Goal: Find specific page/section: Find specific page/section

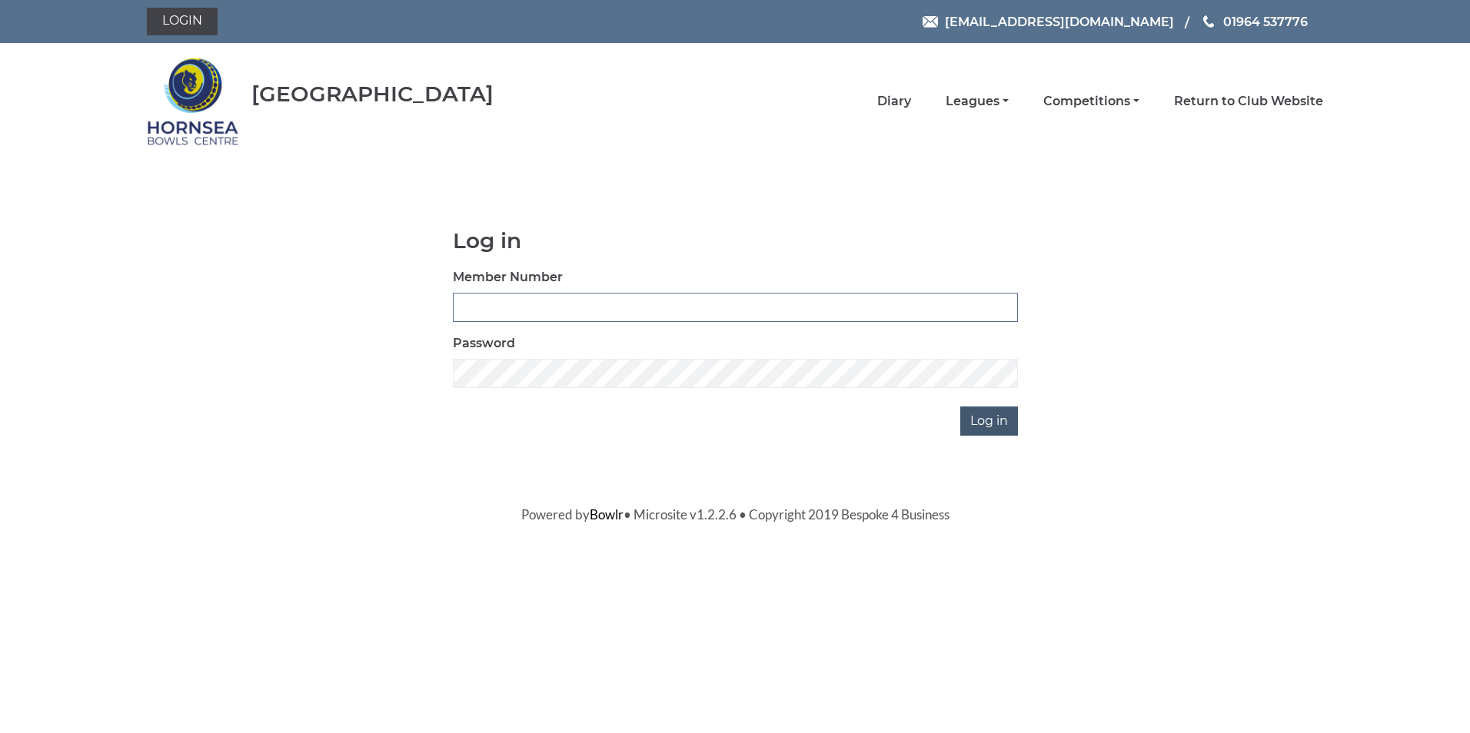
type input "0320"
click at [986, 416] on input "Log in" at bounding box center [989, 421] width 58 height 29
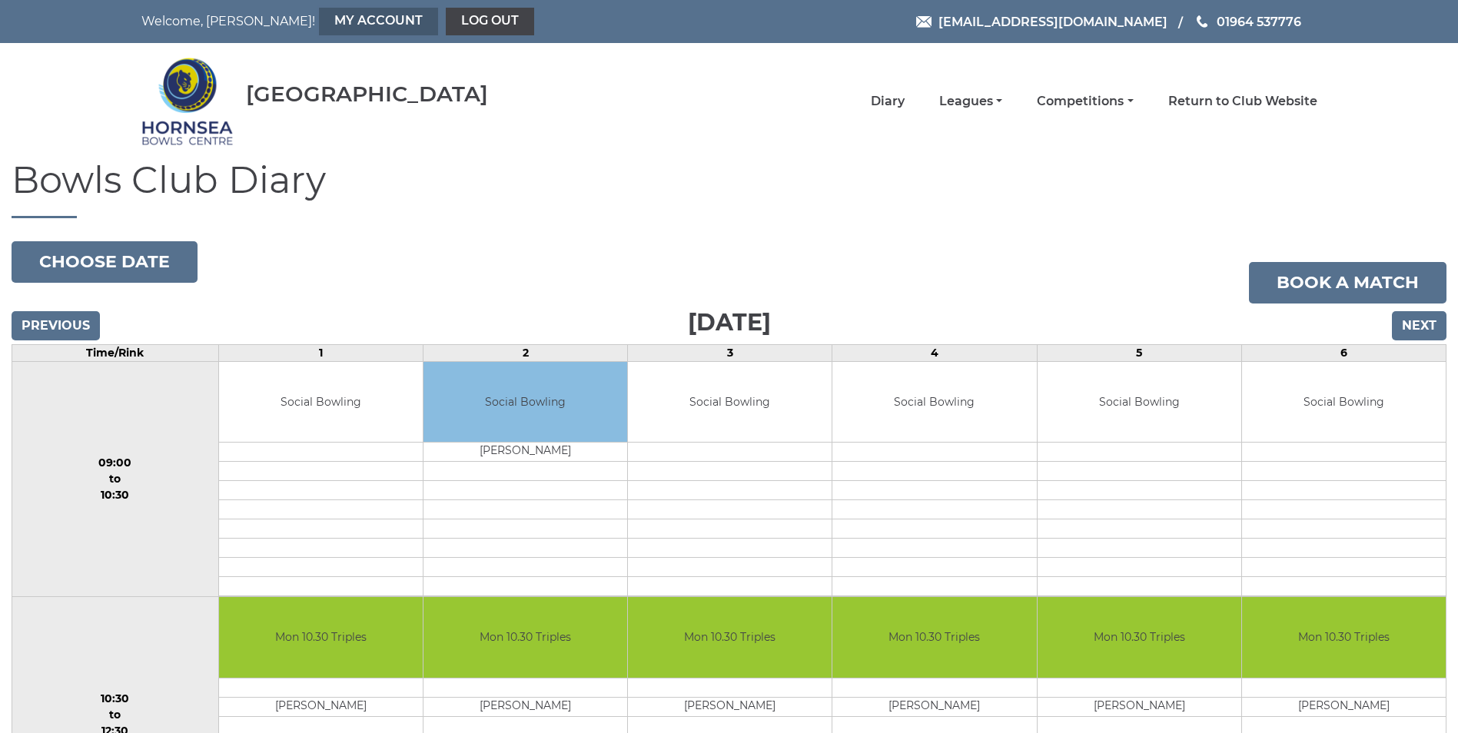
click at [319, 18] on link "My Account" at bounding box center [378, 22] width 119 height 28
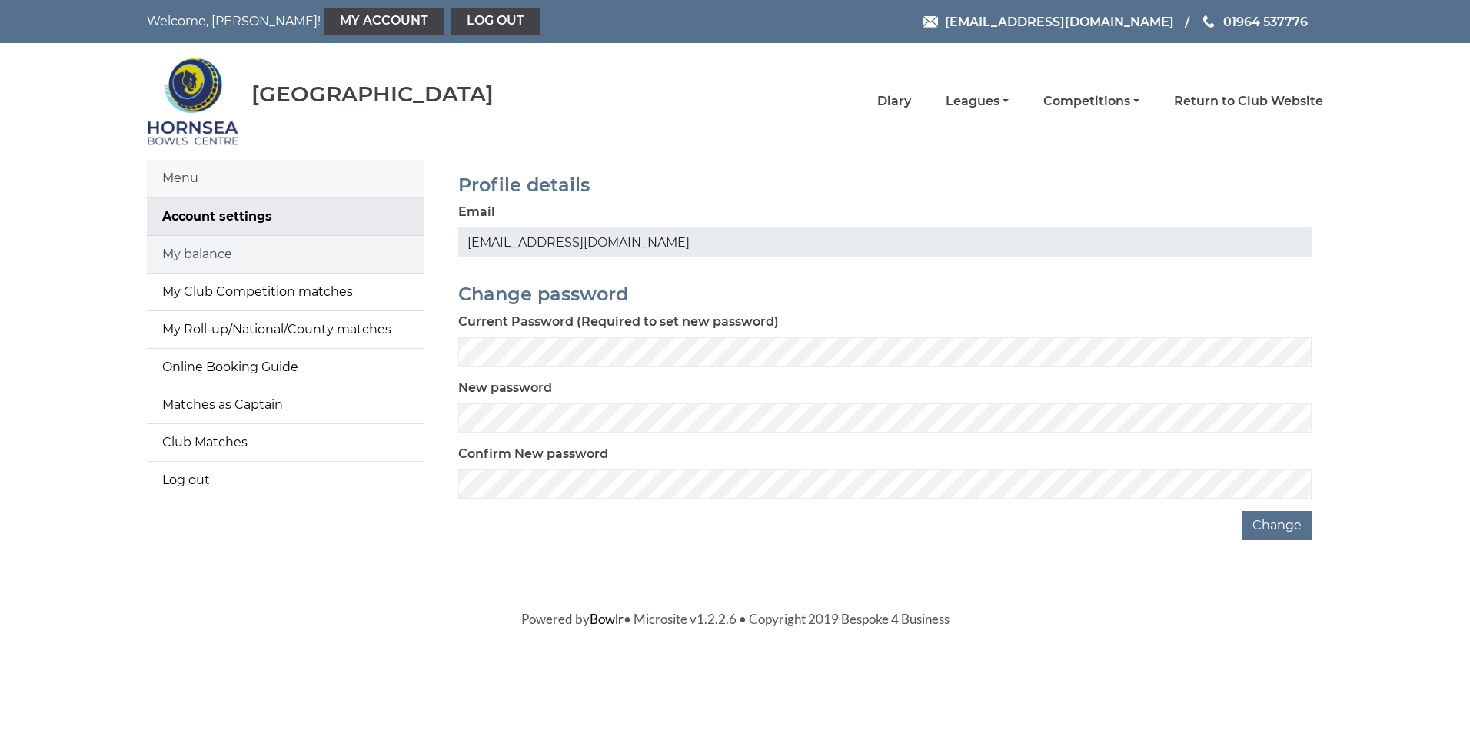
click at [204, 251] on link "My balance" at bounding box center [285, 254] width 277 height 37
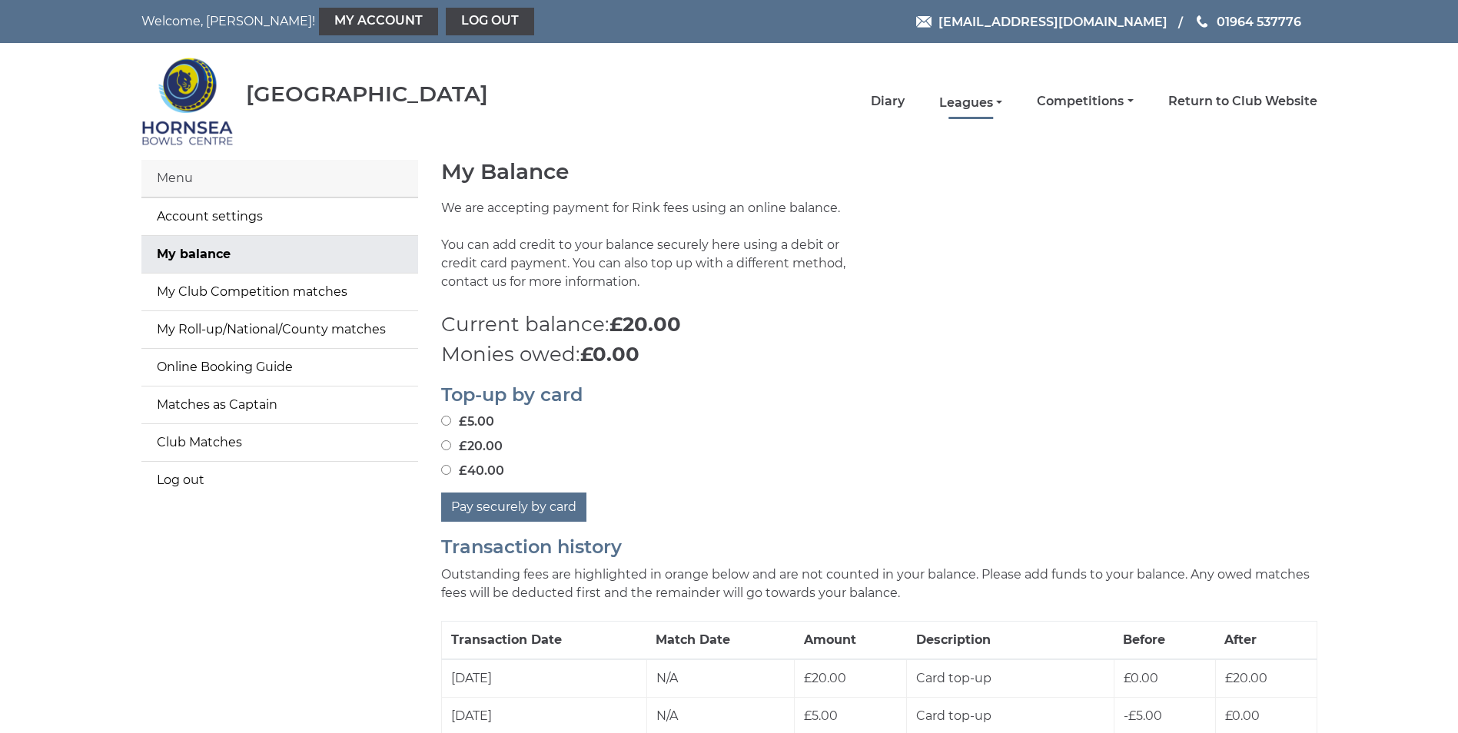
click at [969, 104] on link "Leagues" at bounding box center [970, 103] width 63 height 17
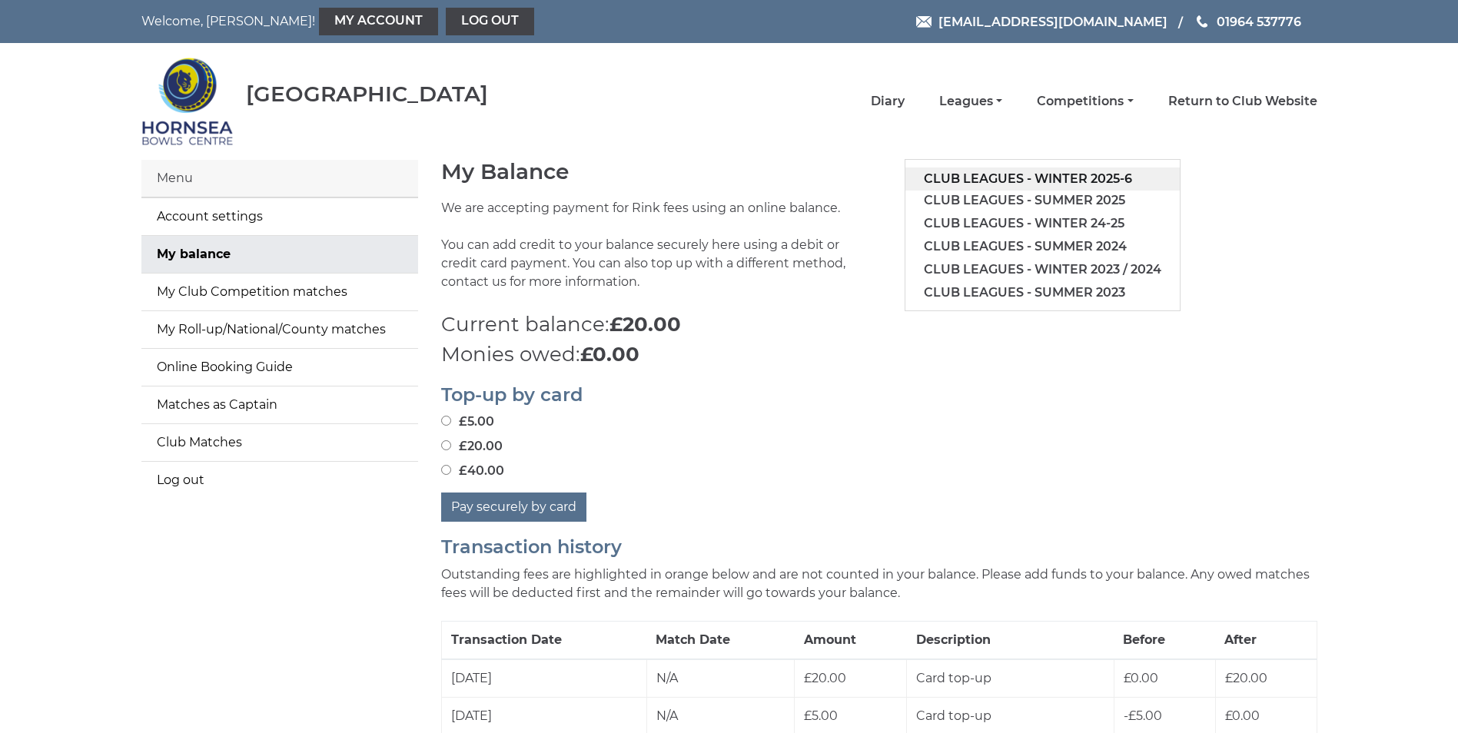
click at [1057, 174] on link "Club leagues - Winter 2025-6" at bounding box center [1042, 179] width 274 height 23
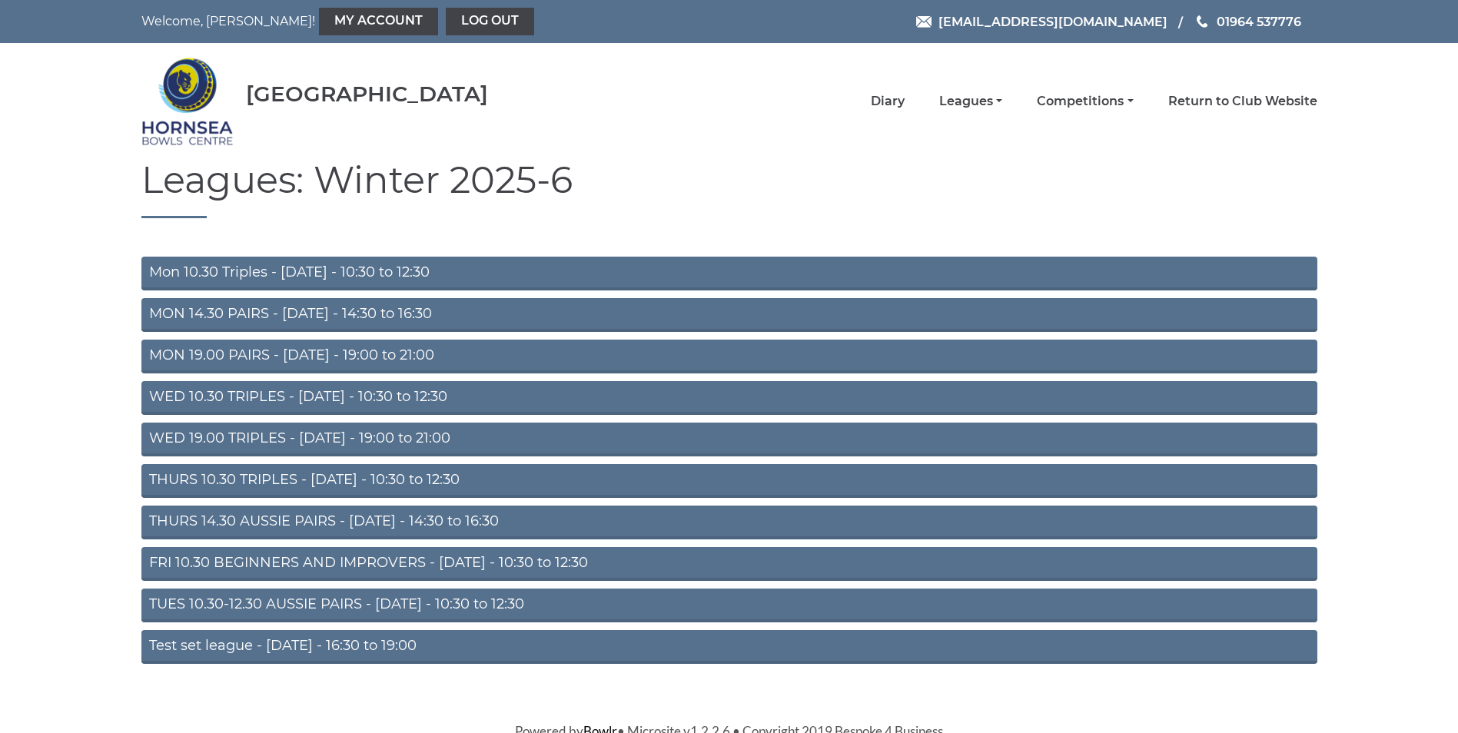
click at [255, 434] on link "WED 19.00 TRIPLES - [DATE] - 19:00 to 21:00" at bounding box center [729, 440] width 1176 height 34
